Goal: Check status: Check status

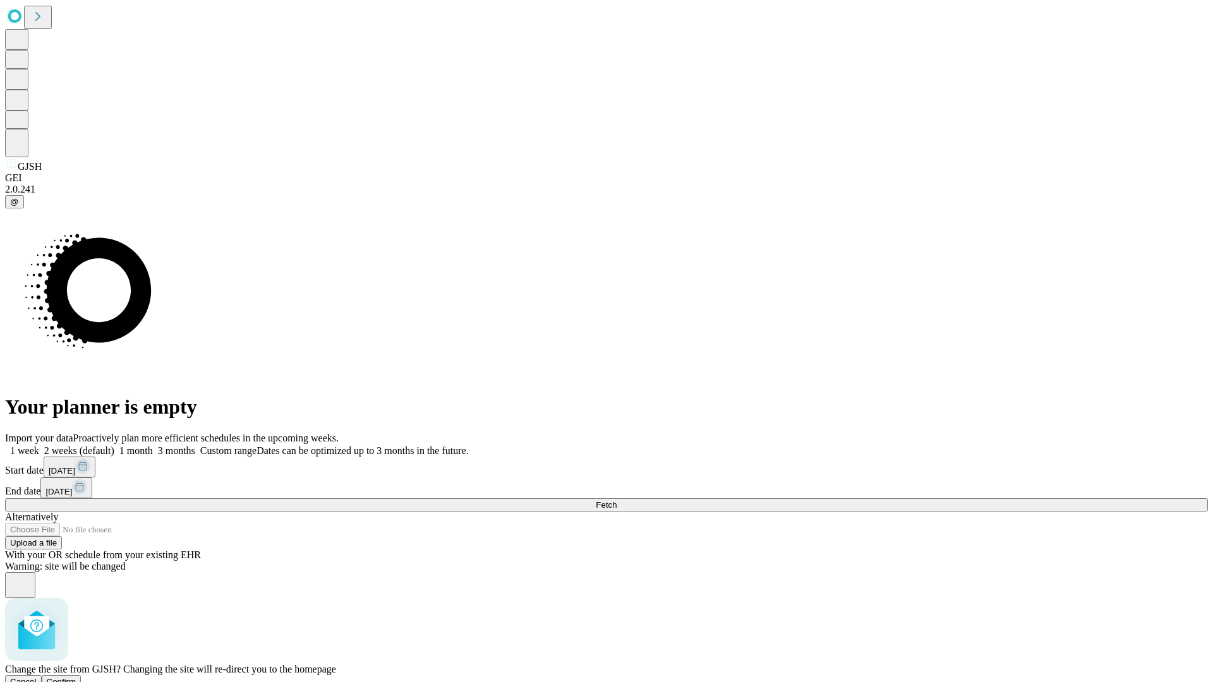
click at [76, 677] on span "Confirm" at bounding box center [62, 681] width 30 height 9
click at [114, 445] on label "2 weeks (default)" at bounding box center [76, 450] width 75 height 11
click at [617, 500] on span "Fetch" at bounding box center [606, 504] width 21 height 9
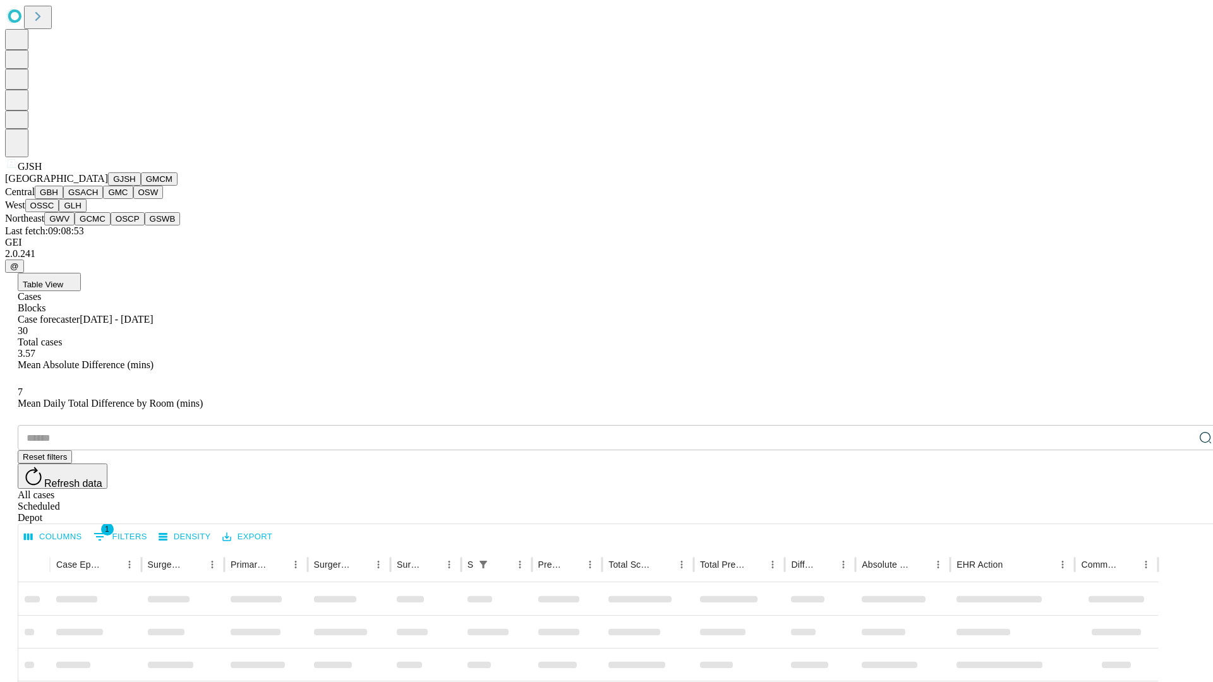
click at [141, 186] on button "GMCM" at bounding box center [159, 179] width 37 height 13
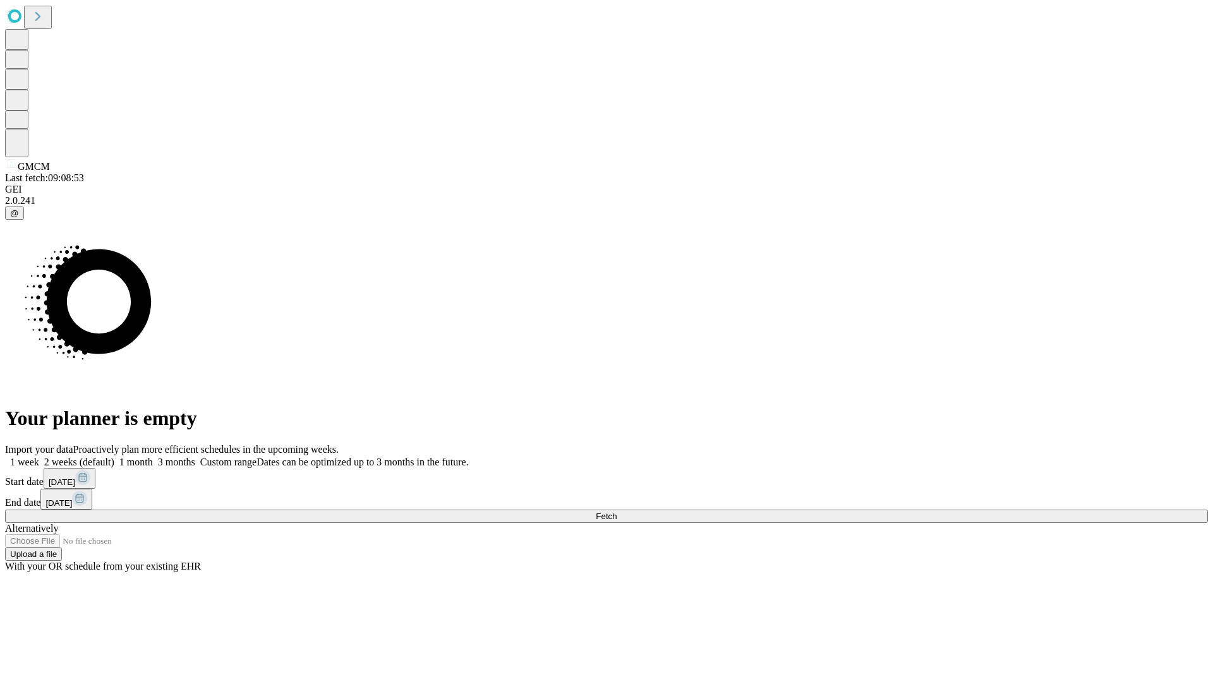
click at [617, 512] on span "Fetch" at bounding box center [606, 516] width 21 height 9
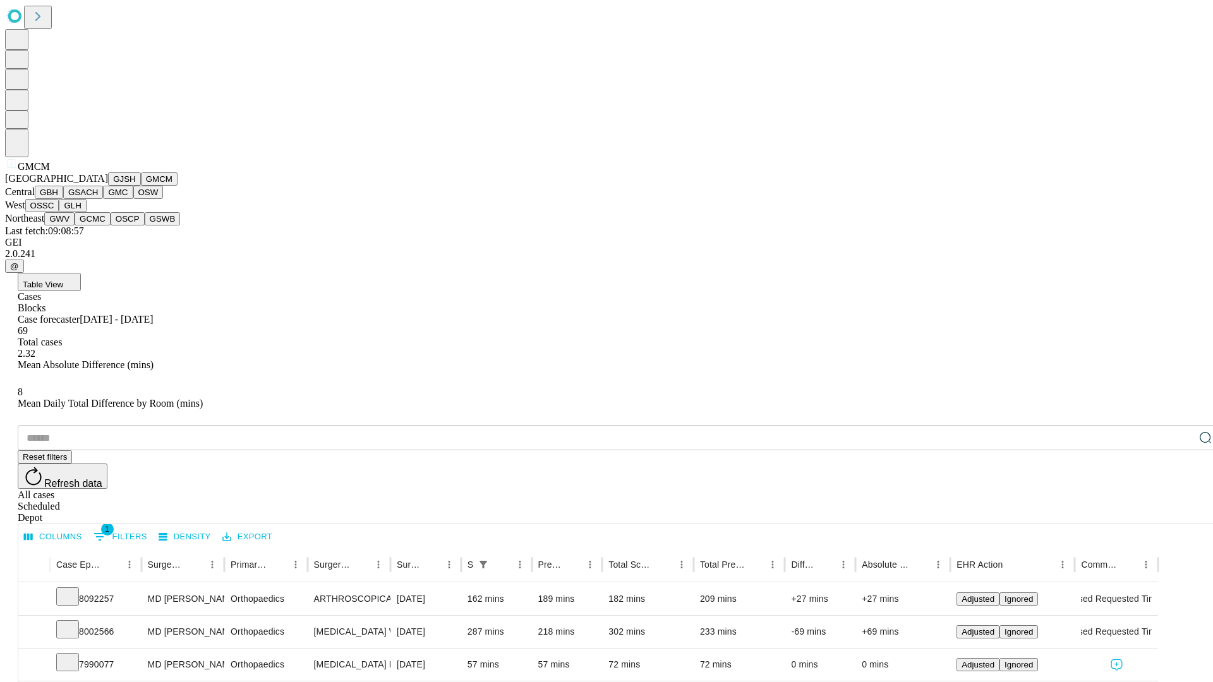
click at [63, 199] on button "GBH" at bounding box center [49, 192] width 28 height 13
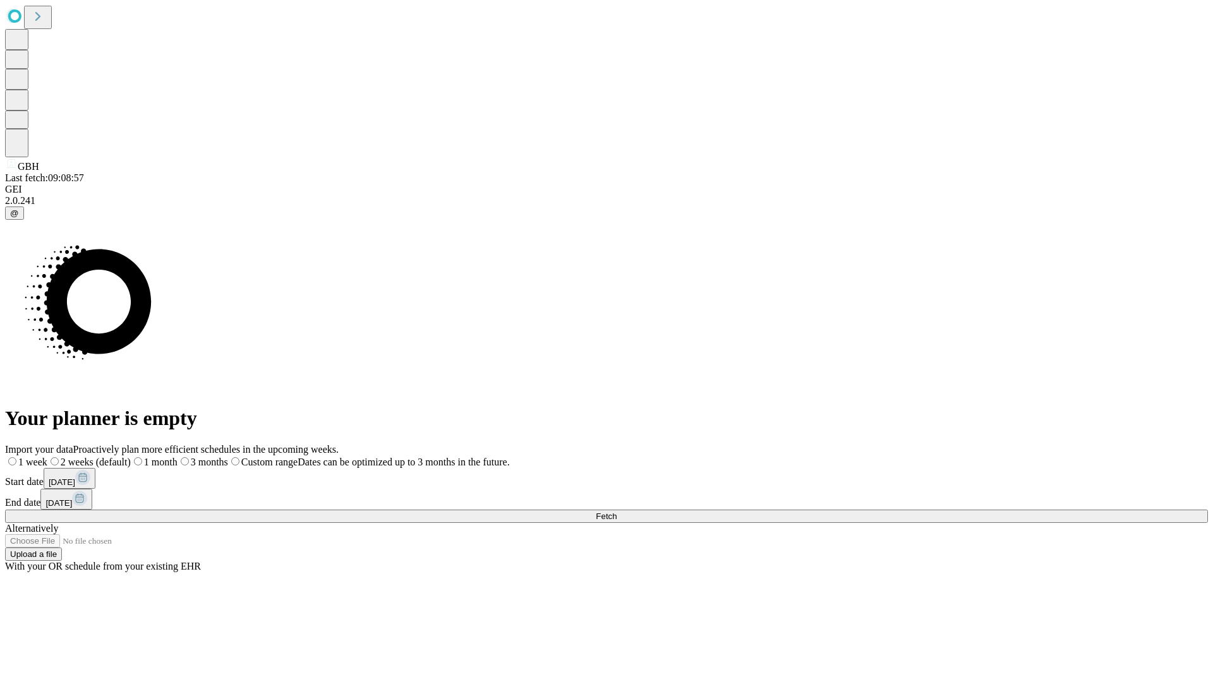
click at [131, 457] on label "2 weeks (default)" at bounding box center [88, 462] width 83 height 11
click at [617, 512] on span "Fetch" at bounding box center [606, 516] width 21 height 9
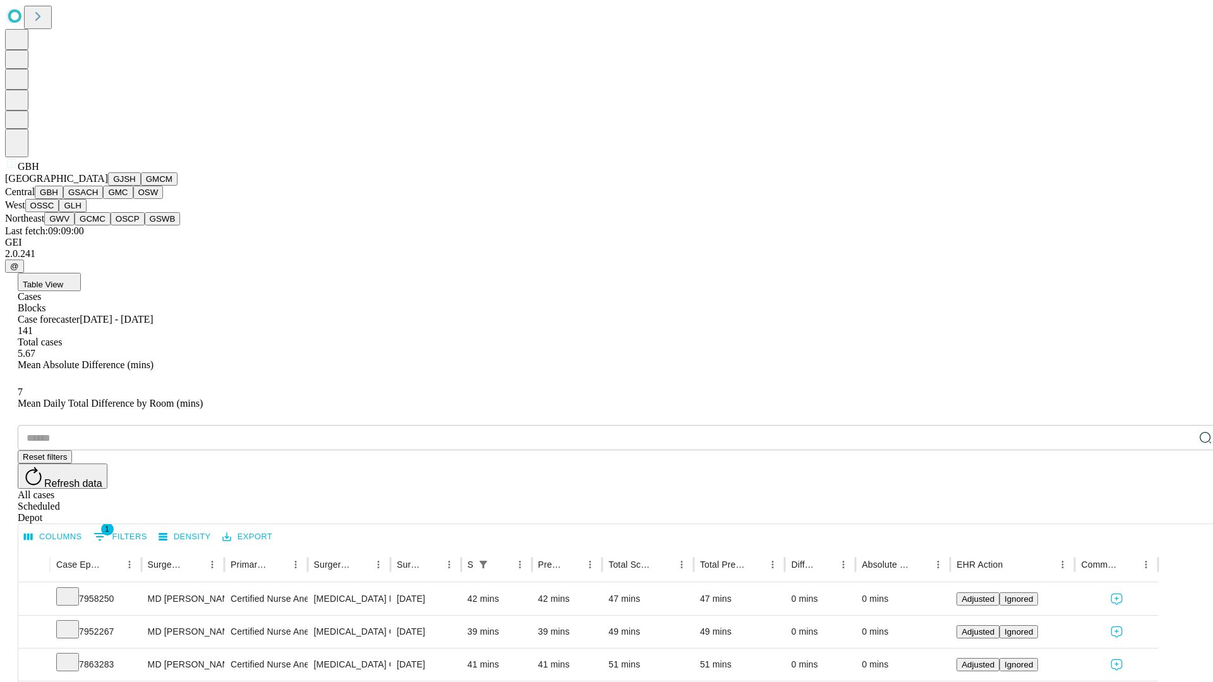
click at [98, 199] on button "GSACH" at bounding box center [83, 192] width 40 height 13
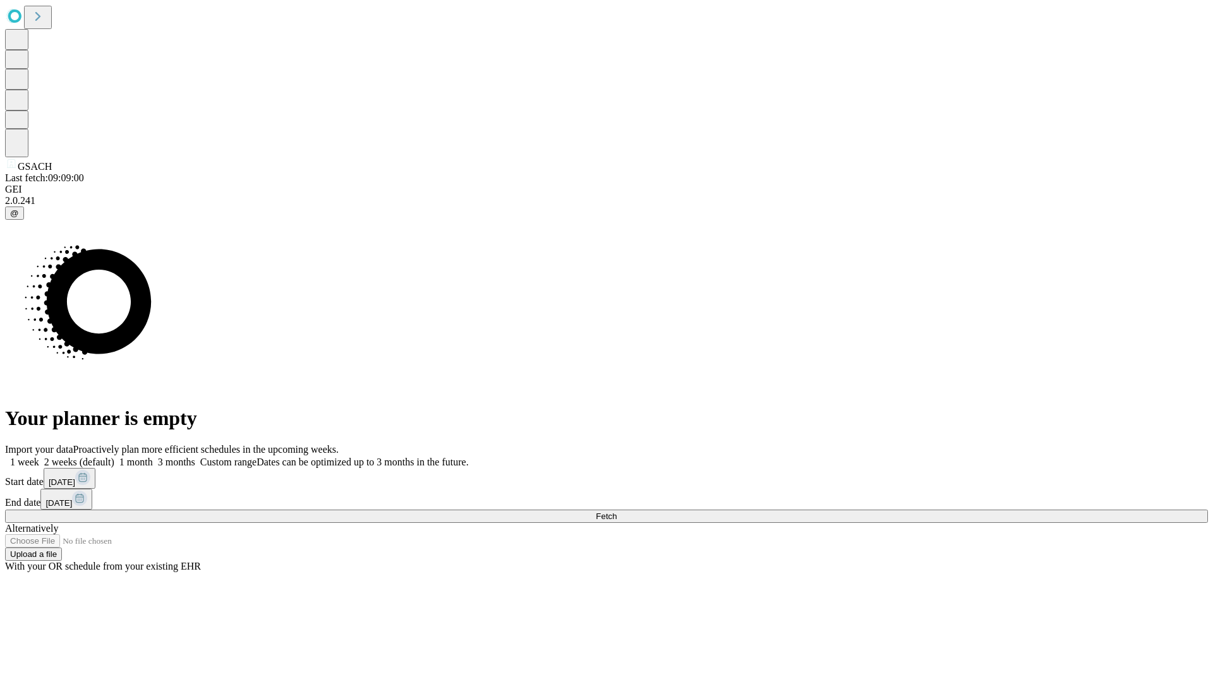
click at [114, 457] on label "2 weeks (default)" at bounding box center [76, 462] width 75 height 11
click at [617, 512] on span "Fetch" at bounding box center [606, 516] width 21 height 9
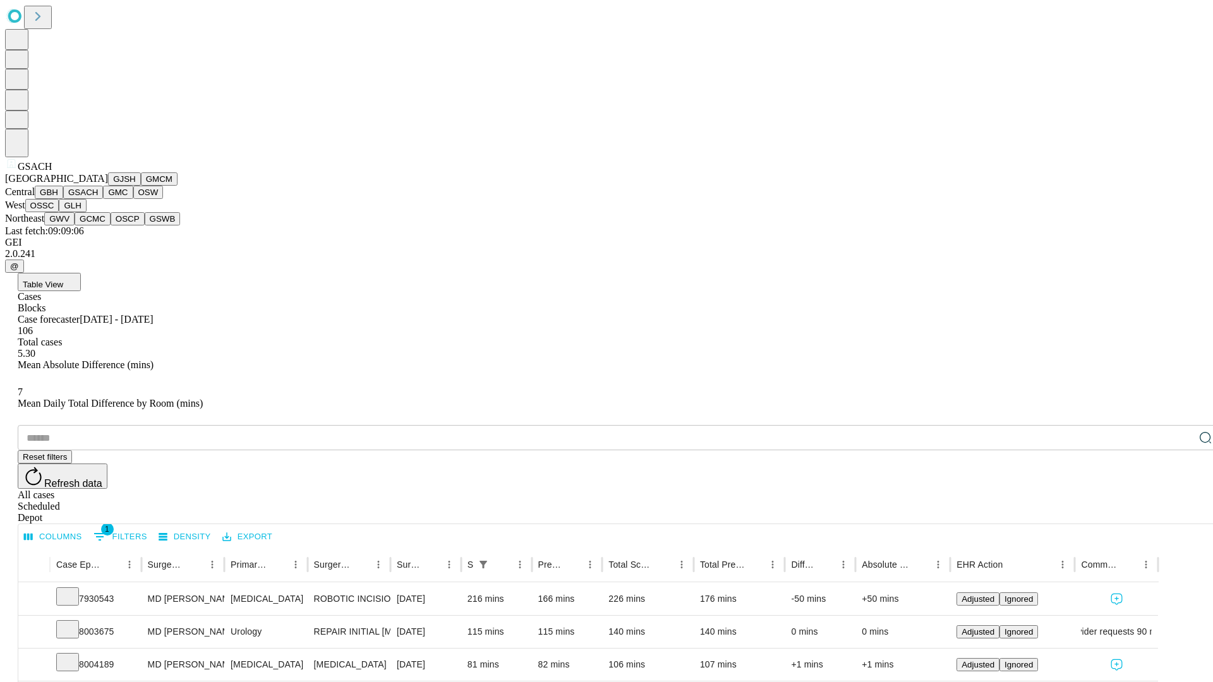
click at [103, 199] on button "GMC" at bounding box center [118, 192] width 30 height 13
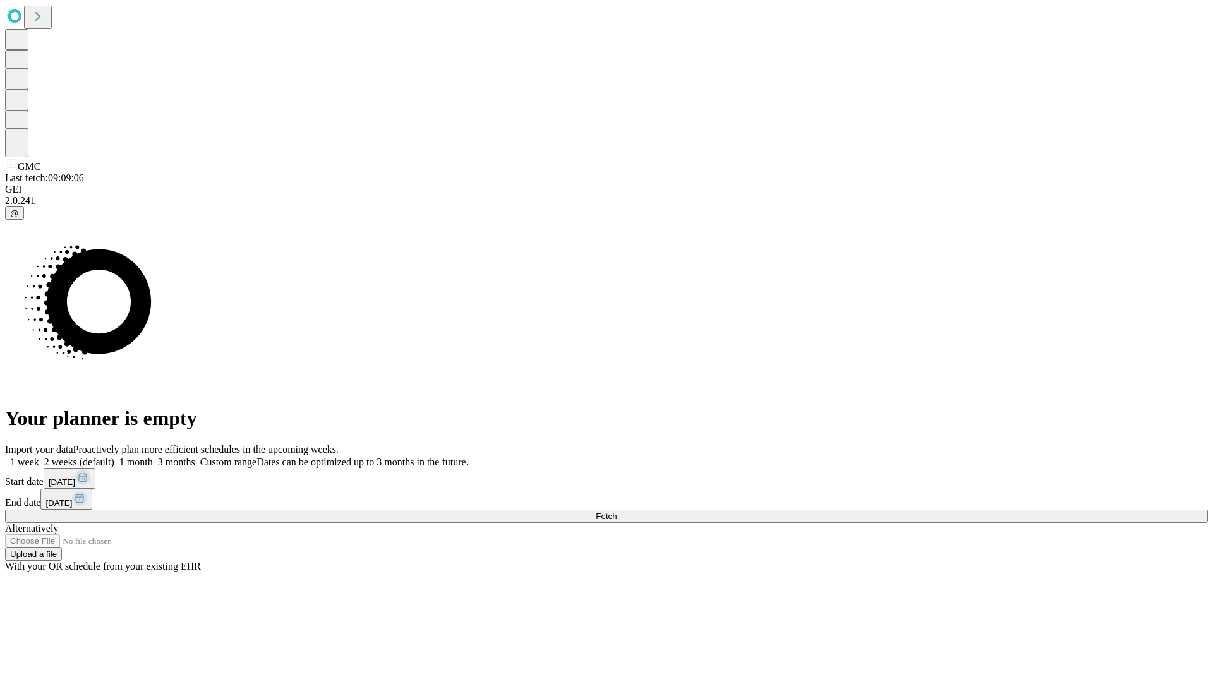
click at [114, 457] on label "2 weeks (default)" at bounding box center [76, 462] width 75 height 11
click at [617, 512] on span "Fetch" at bounding box center [606, 516] width 21 height 9
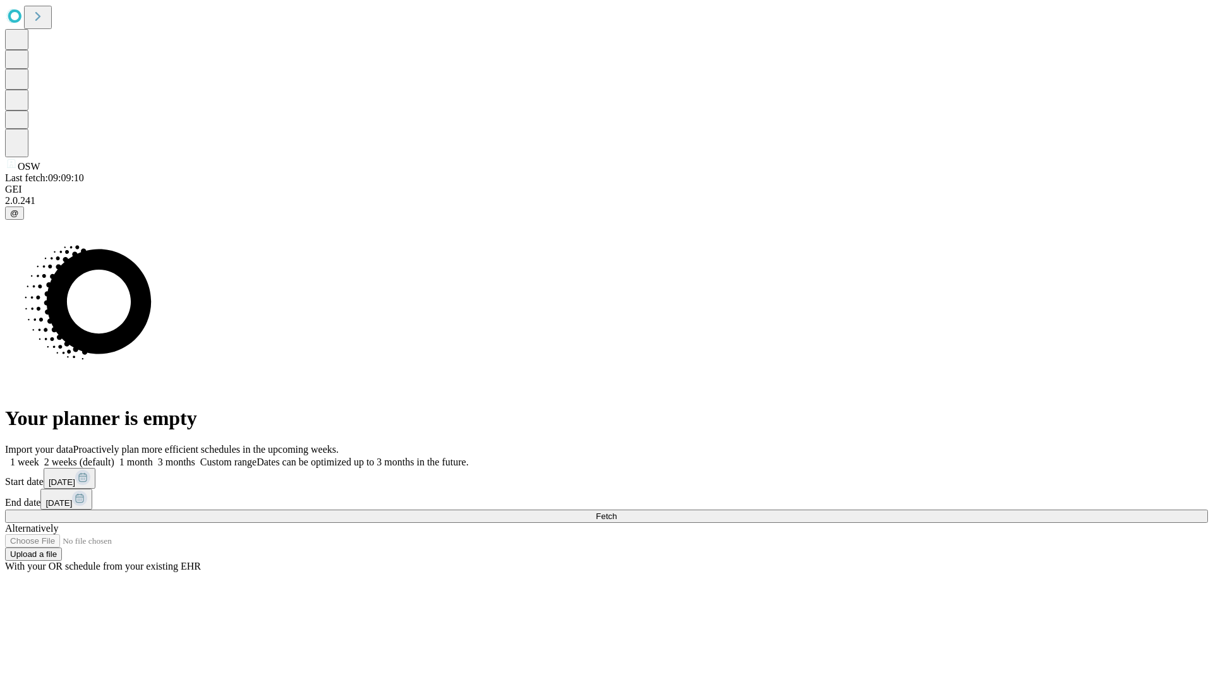
click at [114, 457] on label "2 weeks (default)" at bounding box center [76, 462] width 75 height 11
click at [617, 512] on span "Fetch" at bounding box center [606, 516] width 21 height 9
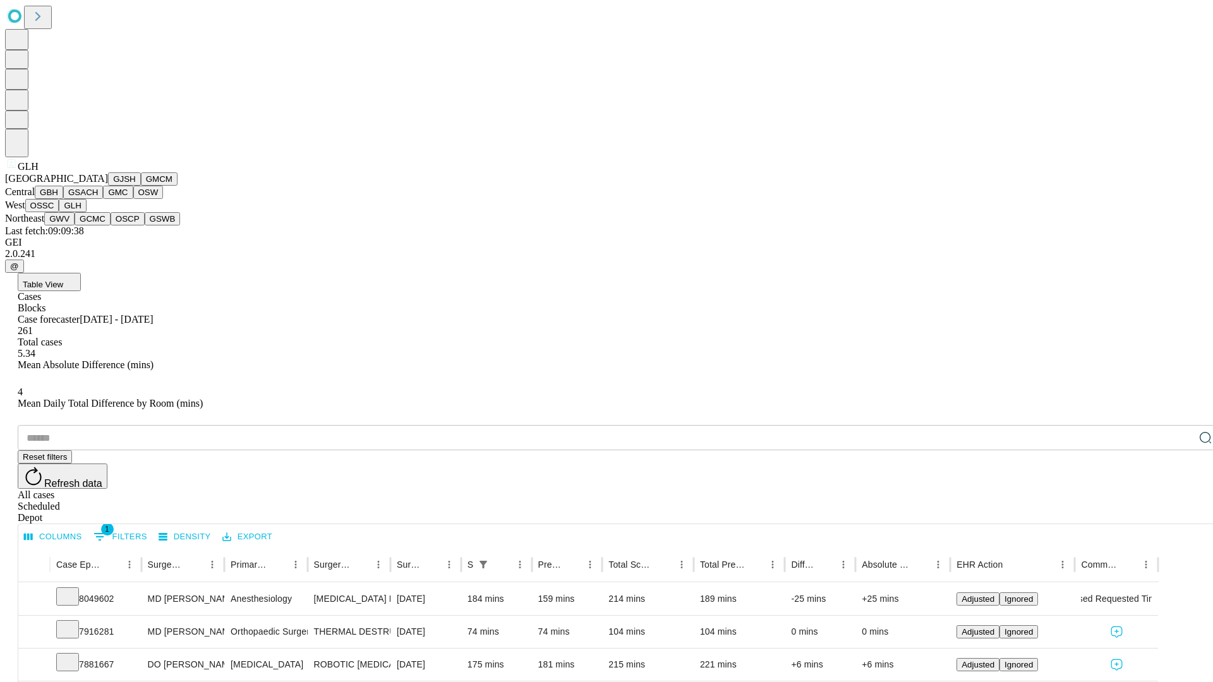
click at [75, 226] on button "GWV" at bounding box center [59, 218] width 30 height 13
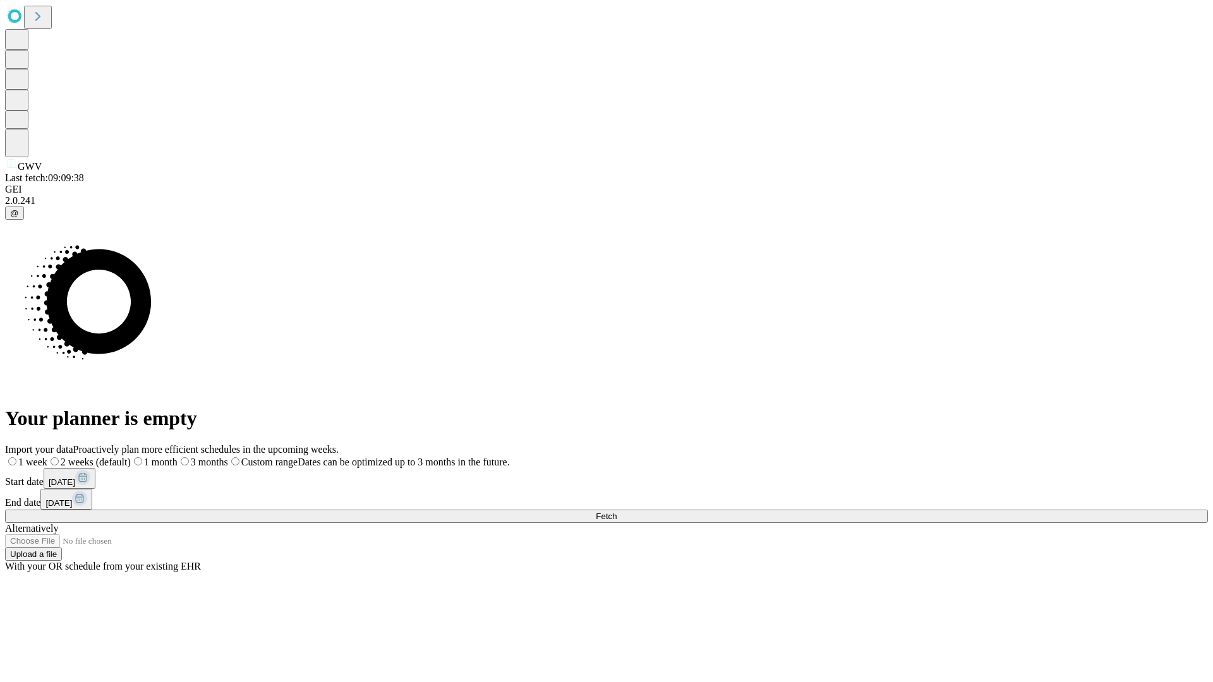
click at [131, 457] on label "2 weeks (default)" at bounding box center [88, 462] width 83 height 11
click at [617, 512] on span "Fetch" at bounding box center [606, 516] width 21 height 9
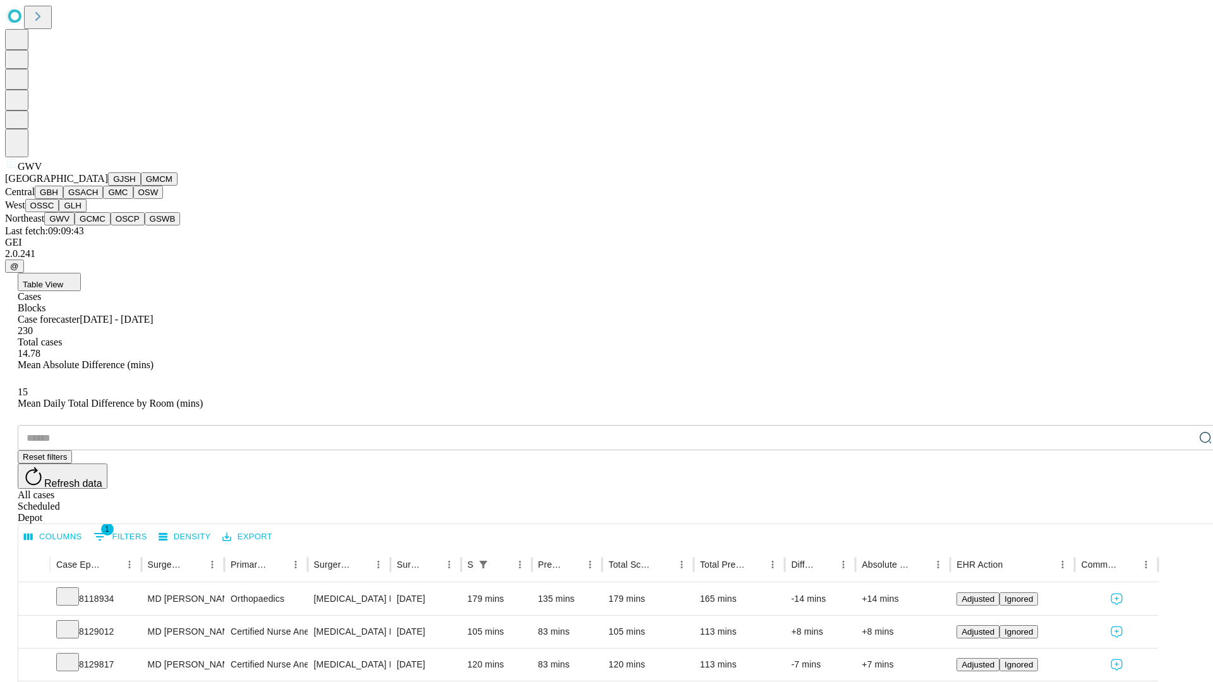
click at [98, 226] on button "GCMC" at bounding box center [93, 218] width 36 height 13
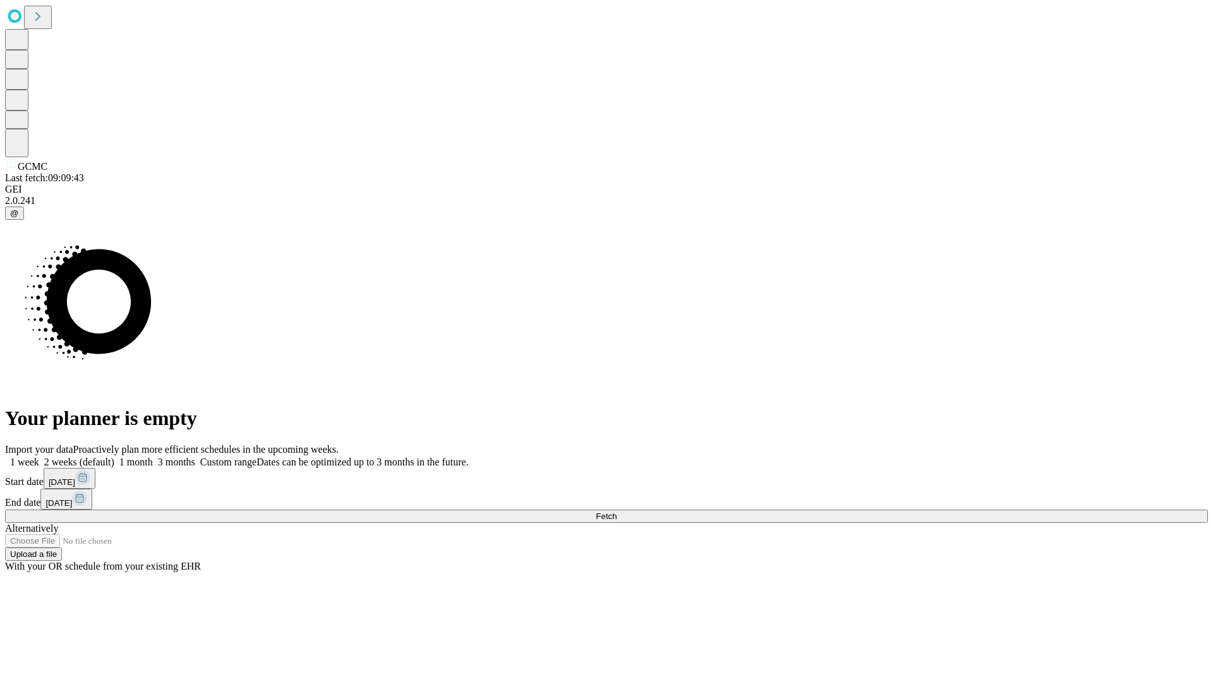
click at [114, 457] on label "2 weeks (default)" at bounding box center [76, 462] width 75 height 11
click at [617, 512] on span "Fetch" at bounding box center [606, 516] width 21 height 9
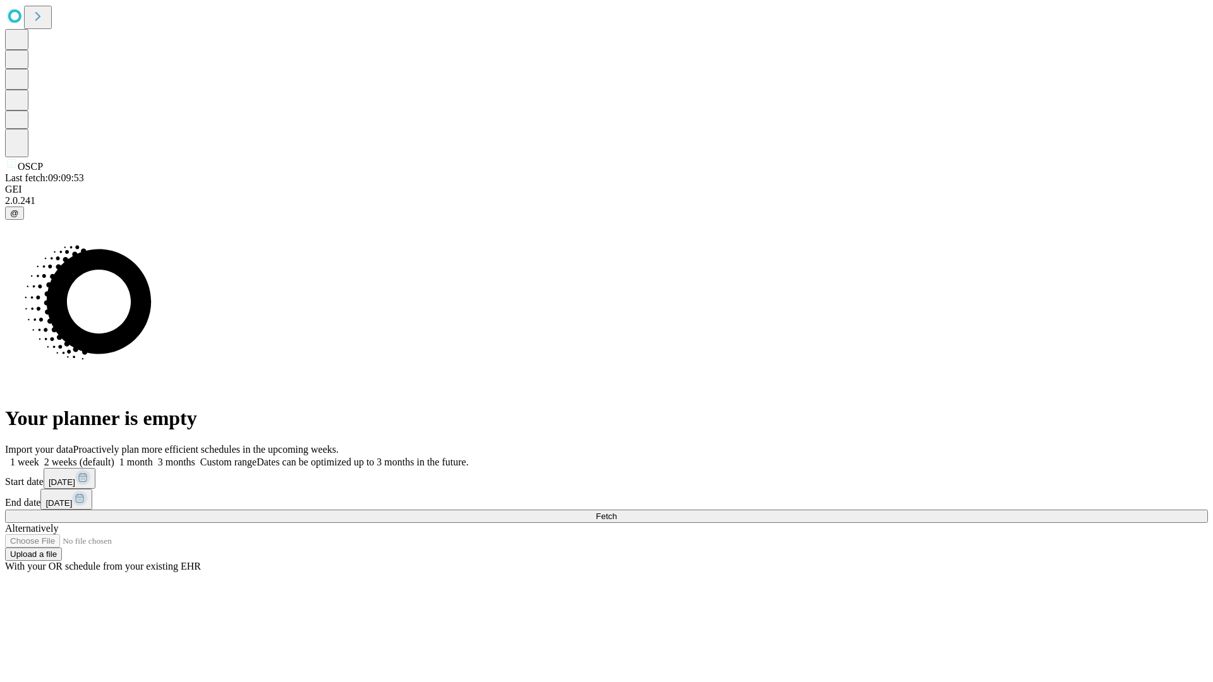
click at [114, 457] on label "2 weeks (default)" at bounding box center [76, 462] width 75 height 11
click at [617, 512] on span "Fetch" at bounding box center [606, 516] width 21 height 9
